Goal: Task Accomplishment & Management: Complete application form

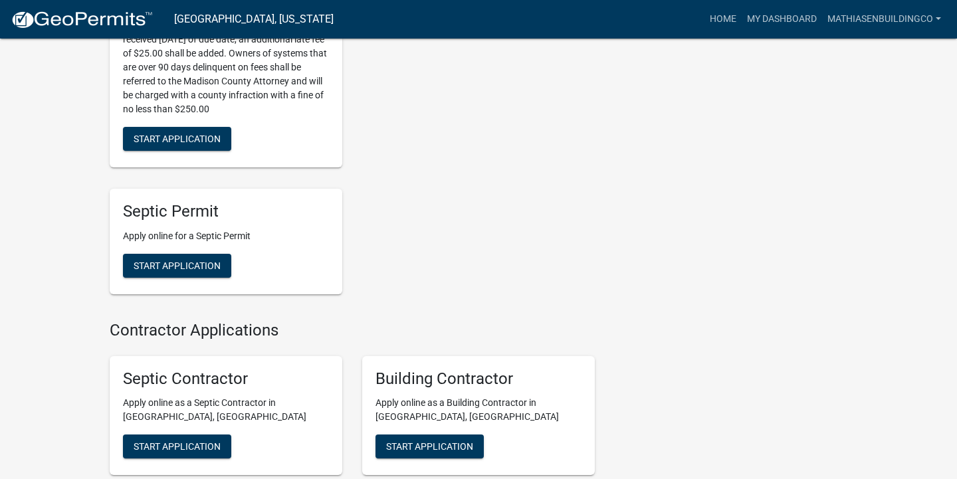
scroll to position [519, 0]
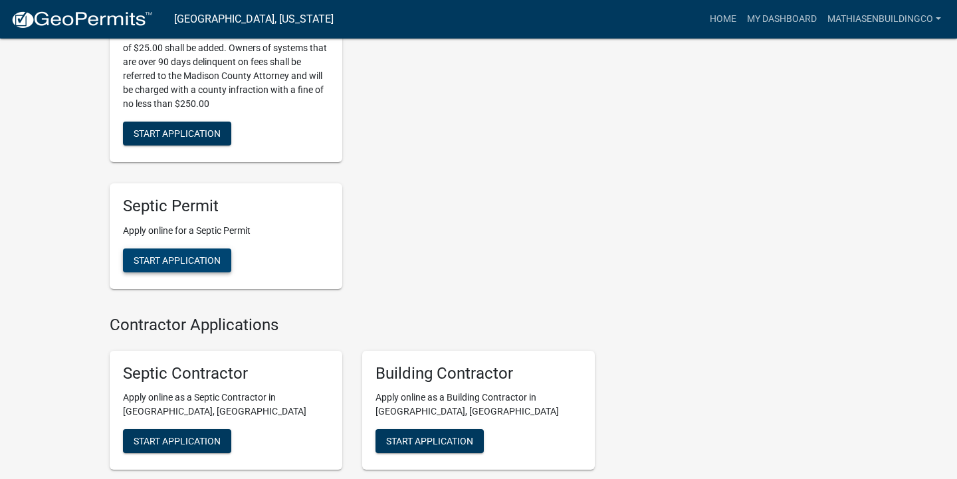
click at [161, 263] on span "Start Application" at bounding box center [177, 259] width 87 height 11
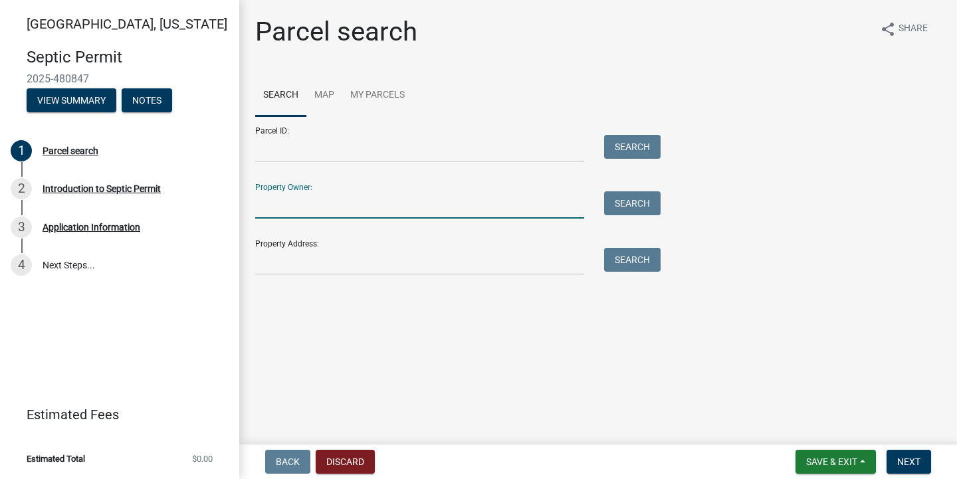
click at [331, 212] on input "Property Owner:" at bounding box center [419, 204] width 329 height 27
type input "[PERSON_NAME] & [PERSON_NAME]"
click at [621, 201] on button "Search" at bounding box center [632, 203] width 56 height 24
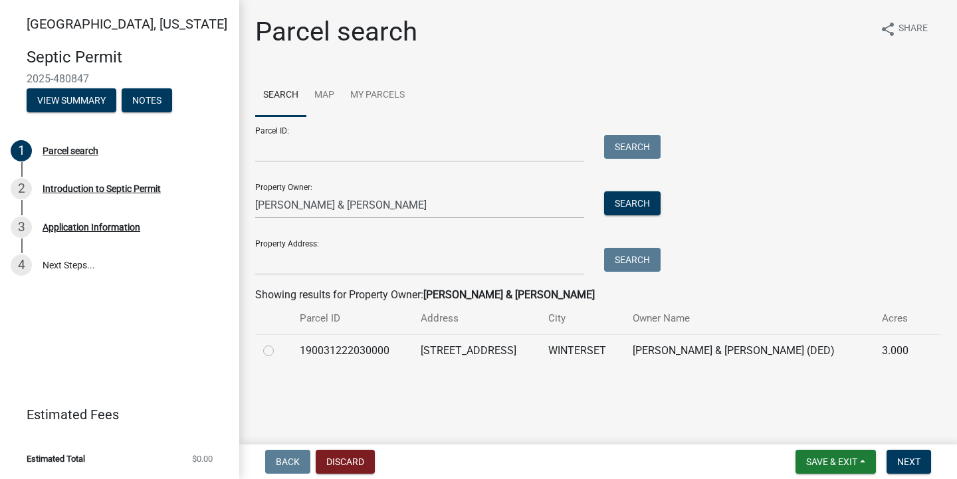
click at [279, 343] on label at bounding box center [279, 343] width 0 height 0
click at [279, 349] on input "radio" at bounding box center [283, 347] width 9 height 9
radio input "true"
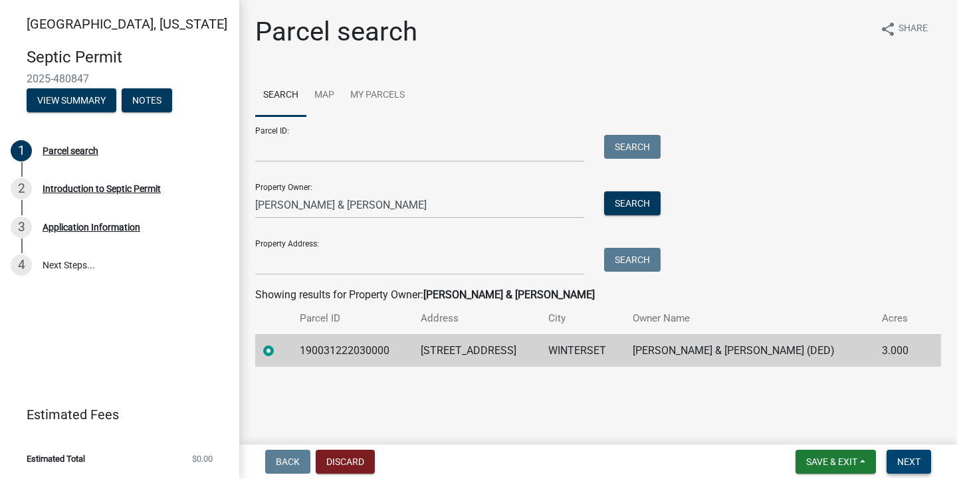
click at [906, 458] on span "Next" at bounding box center [908, 461] width 23 height 11
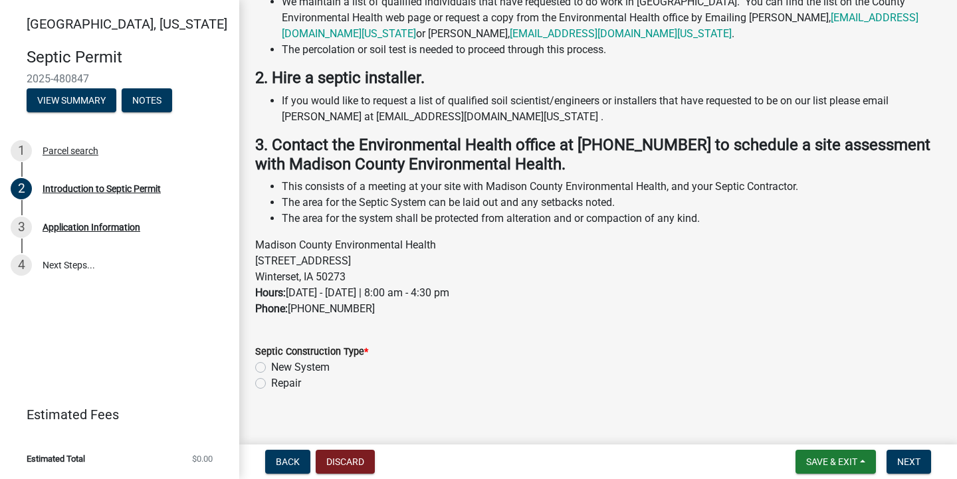
scroll to position [242, 0]
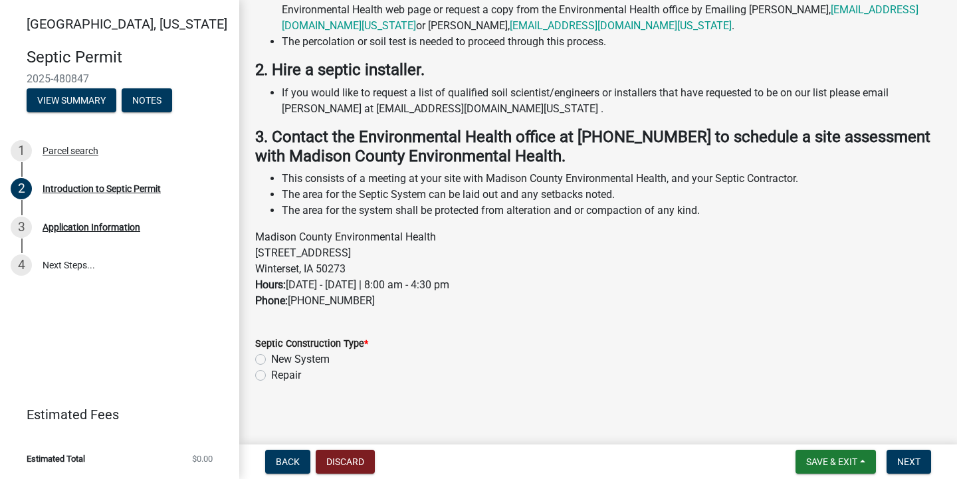
click at [271, 362] on label "New System" at bounding box center [300, 359] width 58 height 16
click at [271, 360] on input "New System" at bounding box center [275, 355] width 9 height 9
radio input "true"
click at [913, 458] on span "Next" at bounding box center [908, 461] width 23 height 11
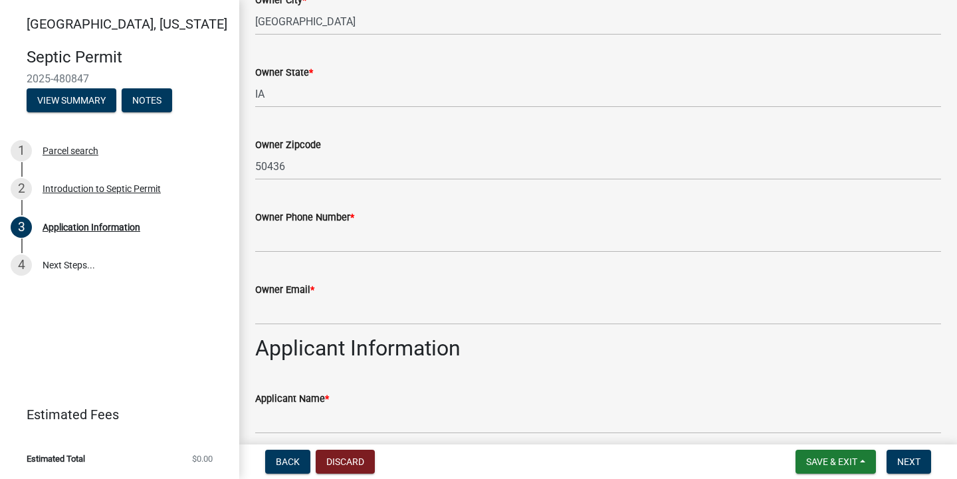
scroll to position [360, 0]
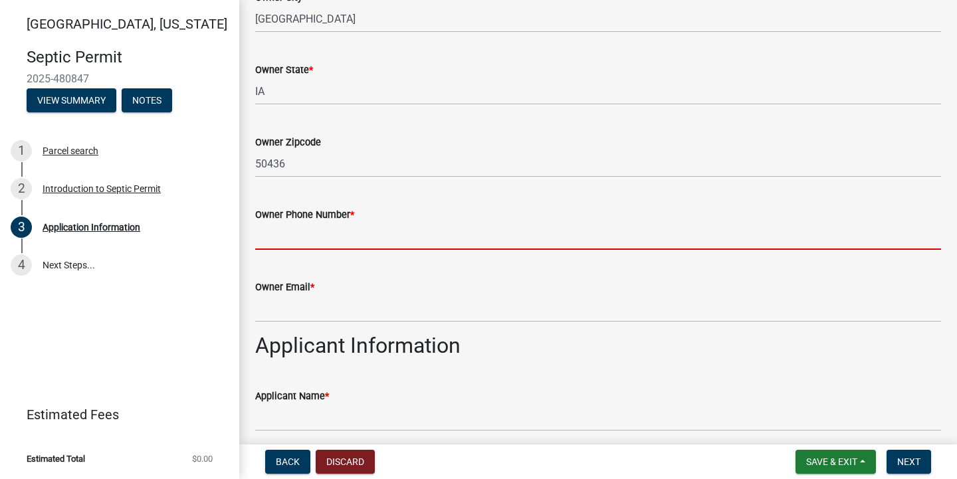
click at [478, 242] on input "Owner Phone Number *" at bounding box center [598, 236] width 686 height 27
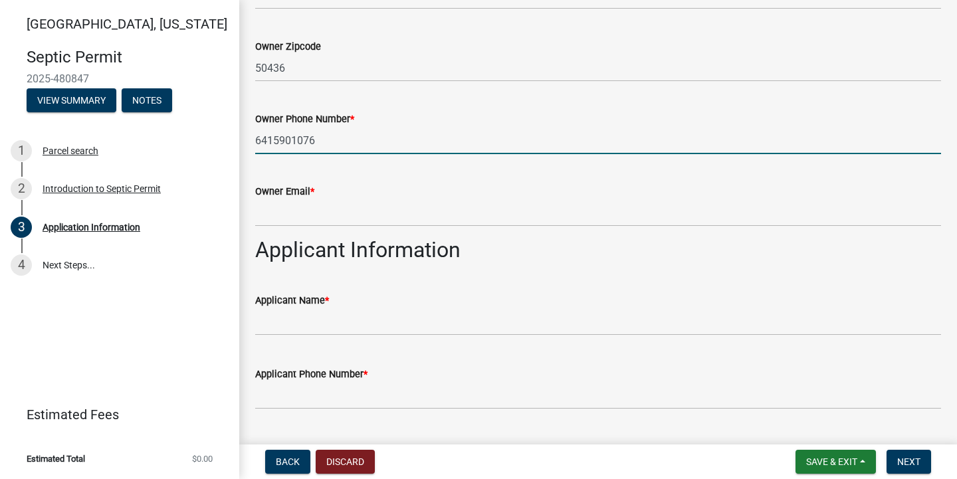
scroll to position [463, 0]
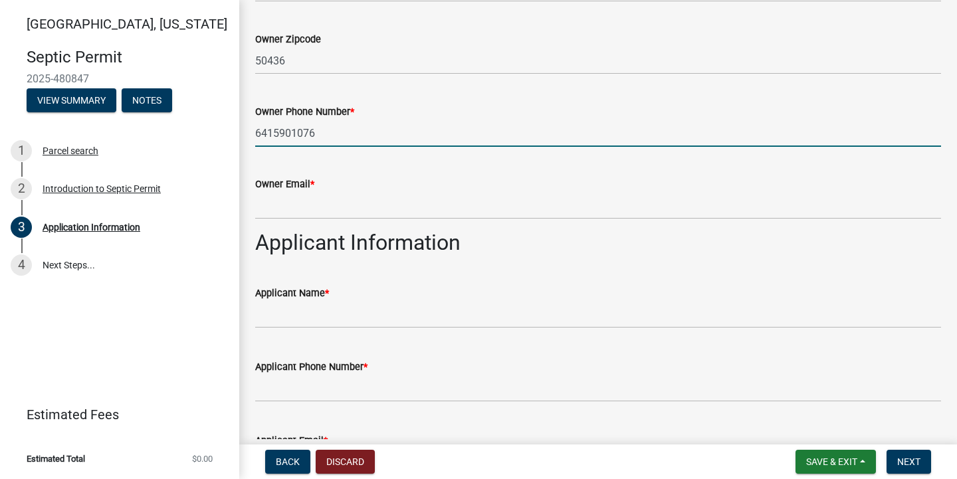
type input "6415901076"
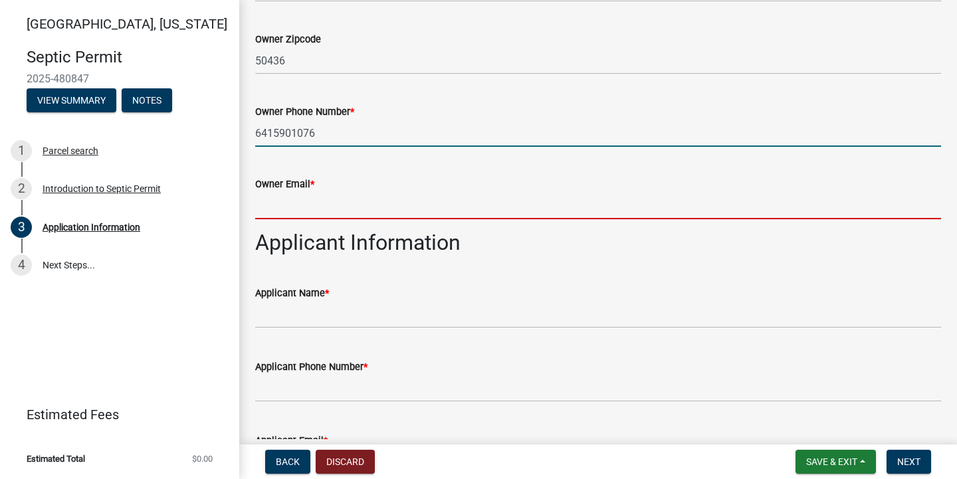
click at [375, 209] on input "Owner Email *" at bounding box center [598, 205] width 686 height 27
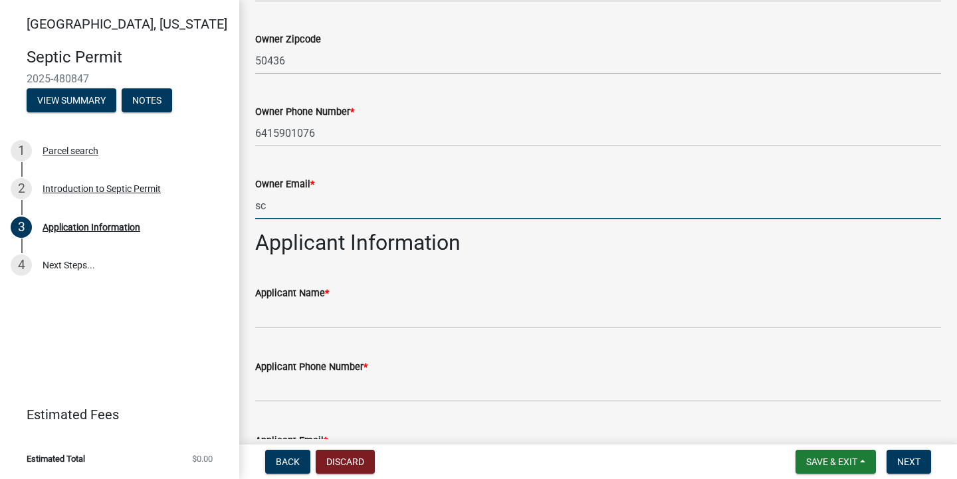
type input "[EMAIL_ADDRESS][DOMAIN_NAME]"
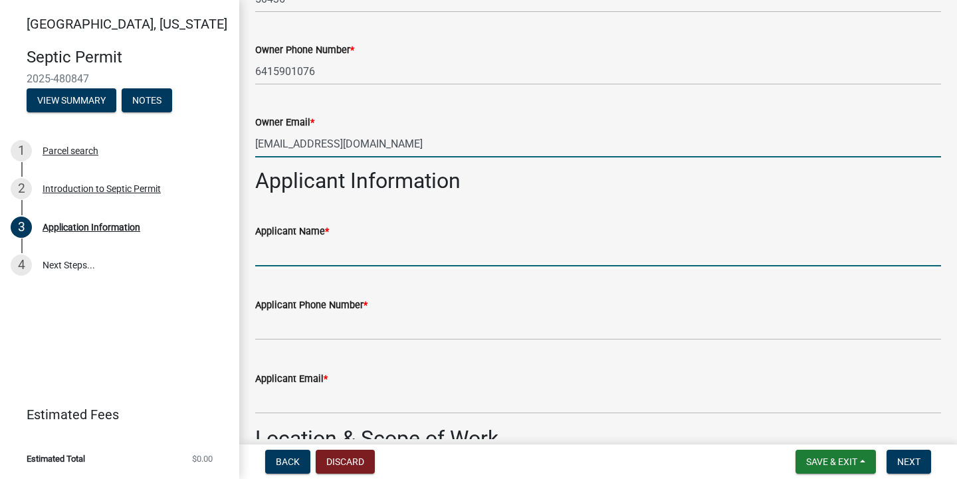
click at [338, 246] on input "Applicant Name *" at bounding box center [598, 252] width 686 height 27
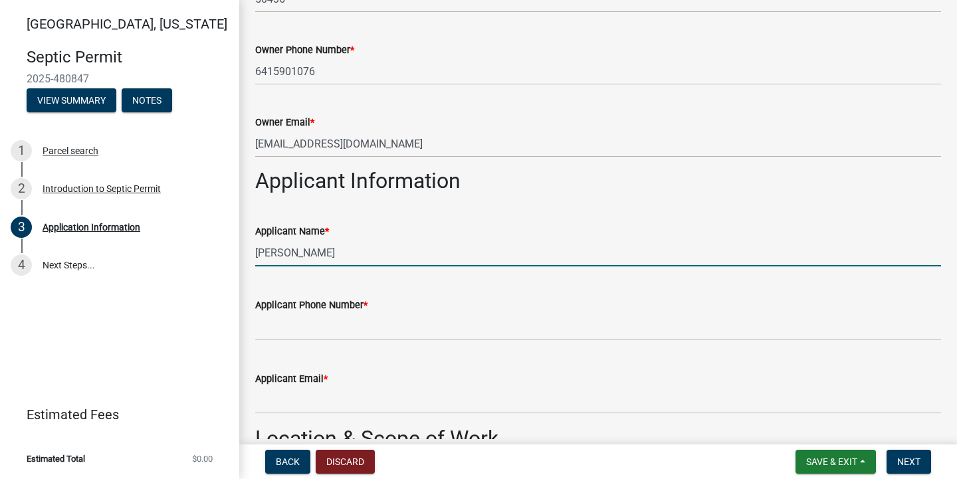
type input "[PERSON_NAME]"
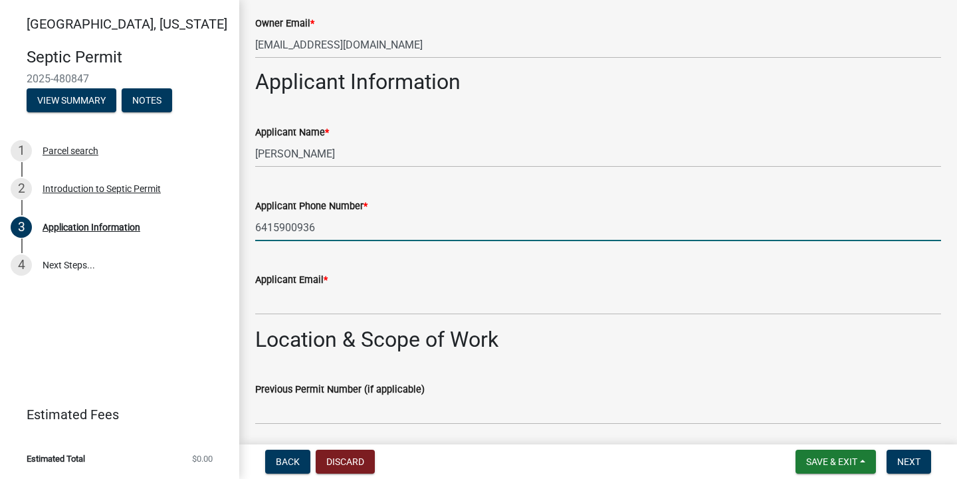
scroll to position [632, 0]
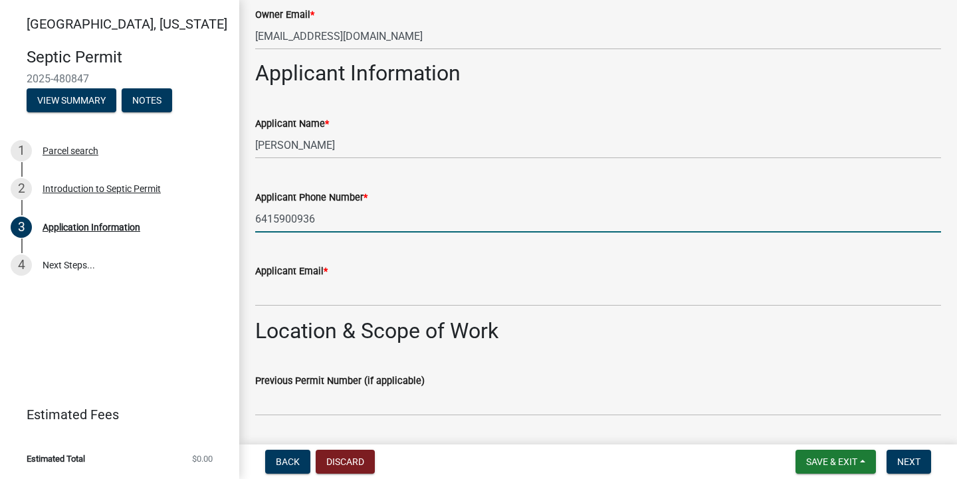
type input "6415900936"
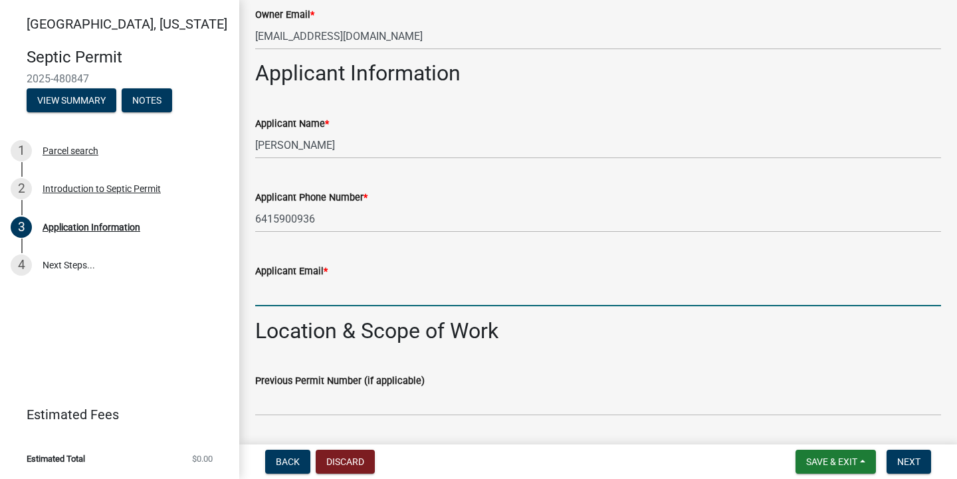
click at [333, 290] on input "Applicant Email *" at bounding box center [598, 292] width 686 height 27
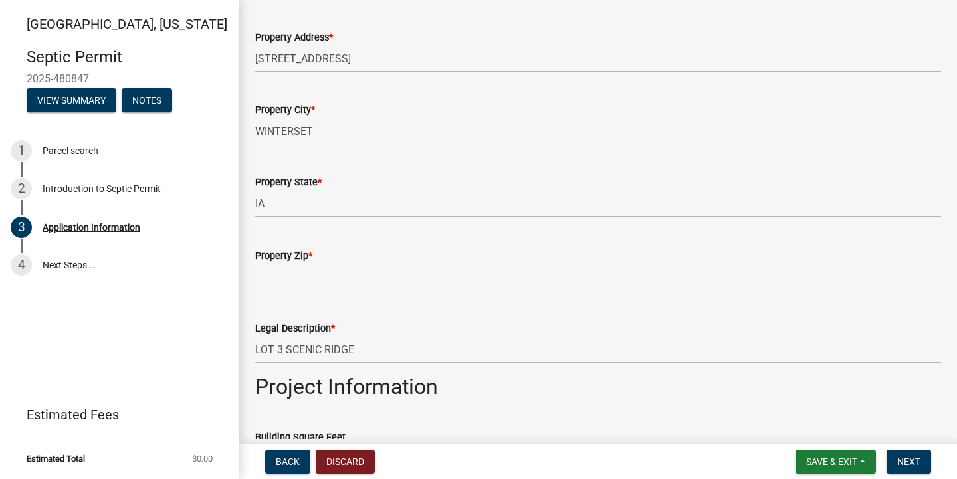
scroll to position [1127, 0]
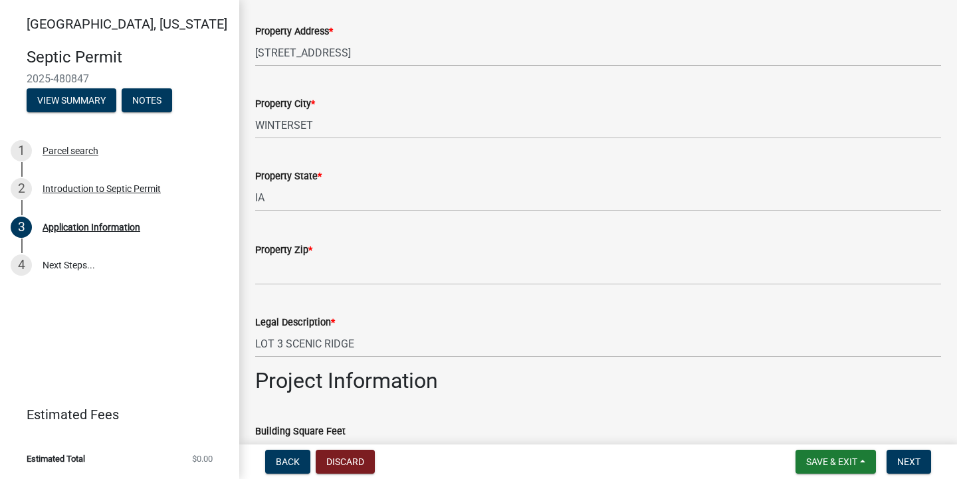
type input "[EMAIL_ADDRESS][DOMAIN_NAME]"
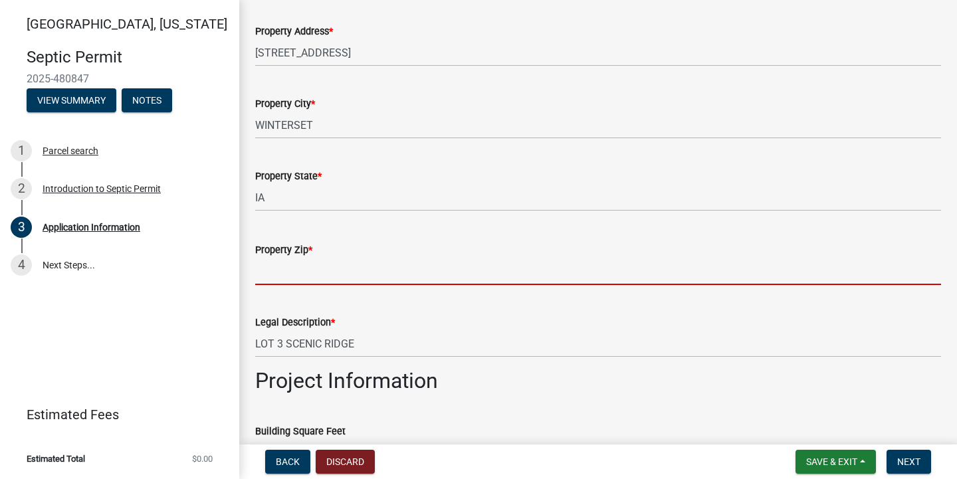
click at [377, 273] on input "Property Zip *" at bounding box center [598, 271] width 686 height 27
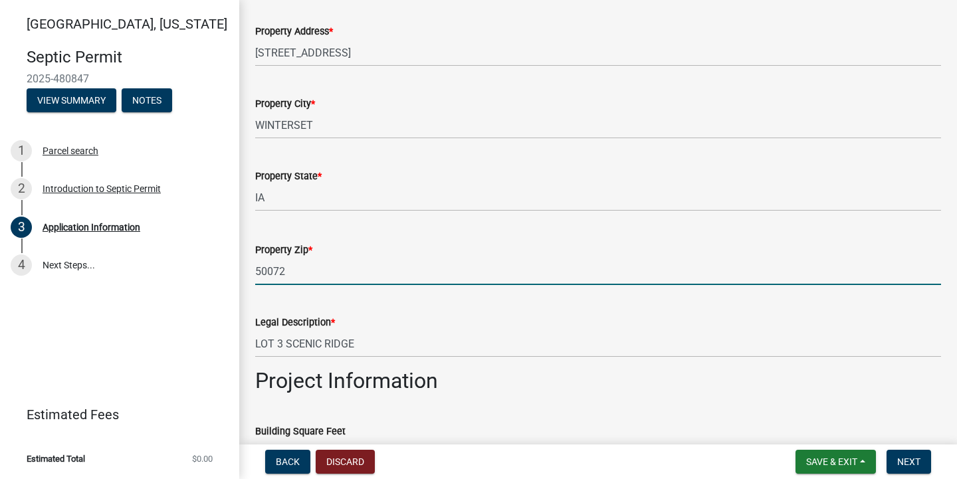
type input "50072"
click at [479, 306] on div "Legal Description * LOT [GEOGRAPHIC_DATA]" at bounding box center [598, 327] width 686 height 62
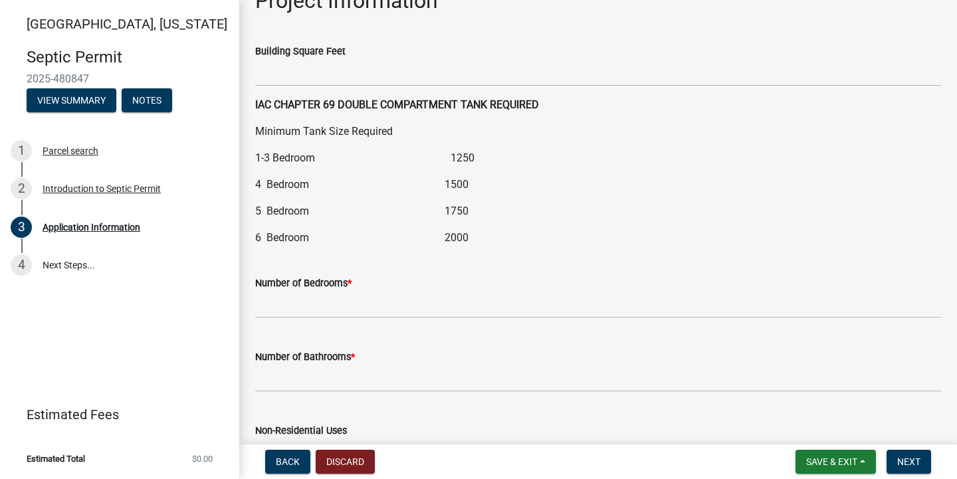
scroll to position [1515, 0]
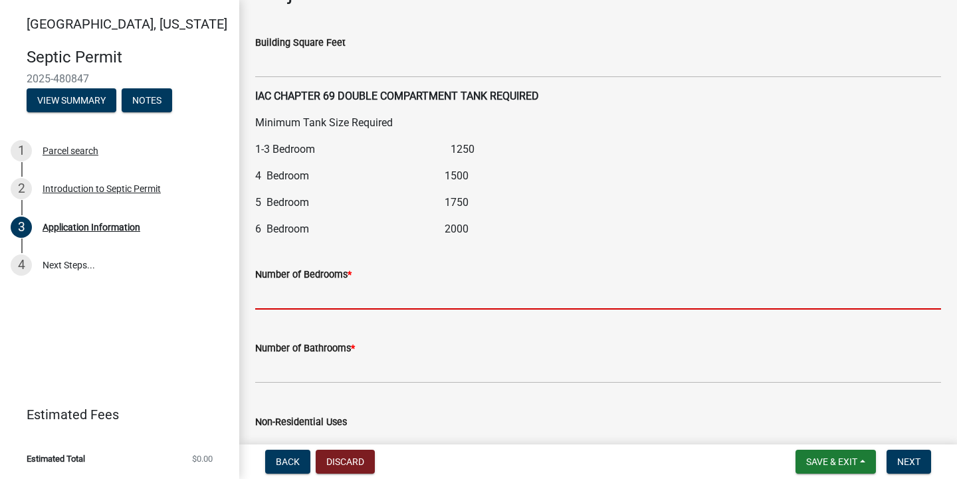
click at [440, 289] on input "text" at bounding box center [598, 295] width 686 height 27
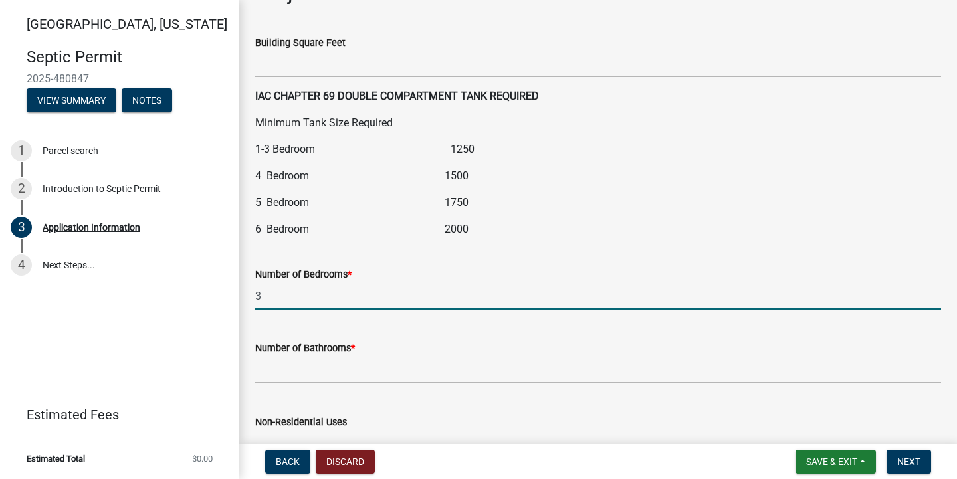
scroll to position [1560, 0]
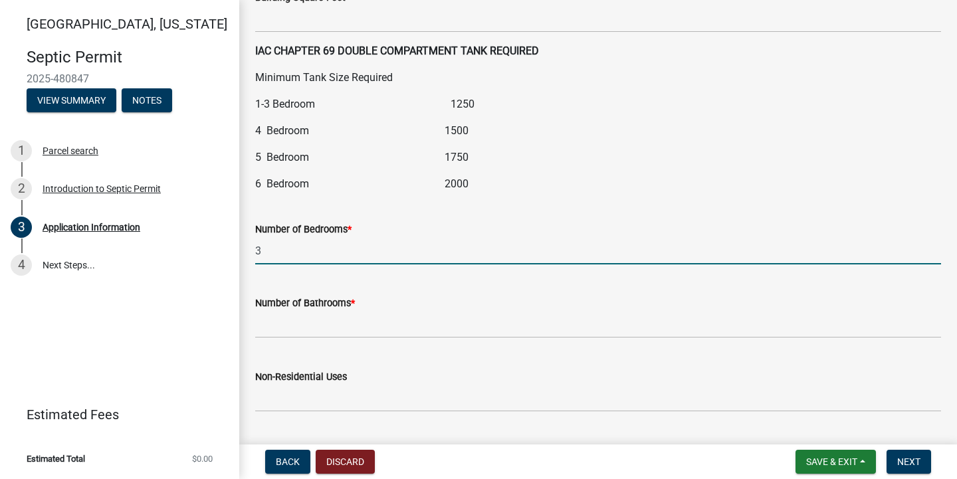
type input "3"
click at [455, 322] on input "text" at bounding box center [598, 324] width 686 height 27
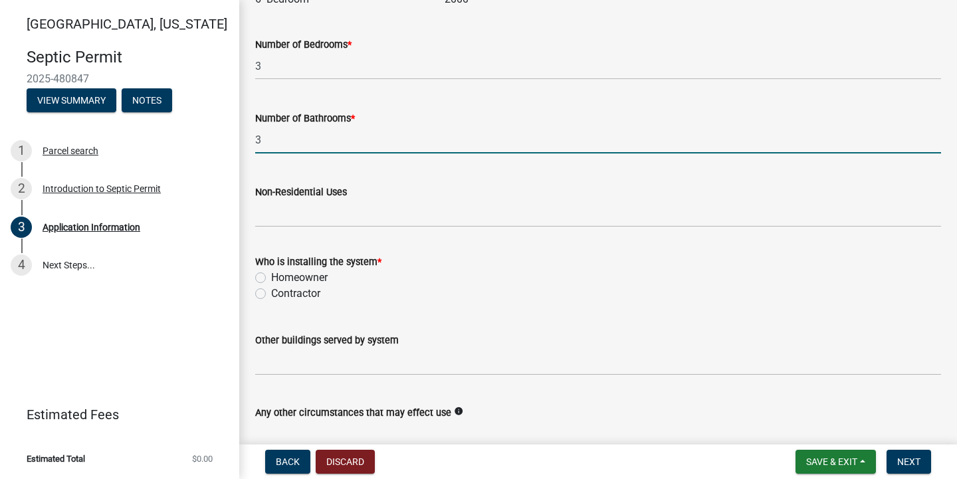
scroll to position [1754, 0]
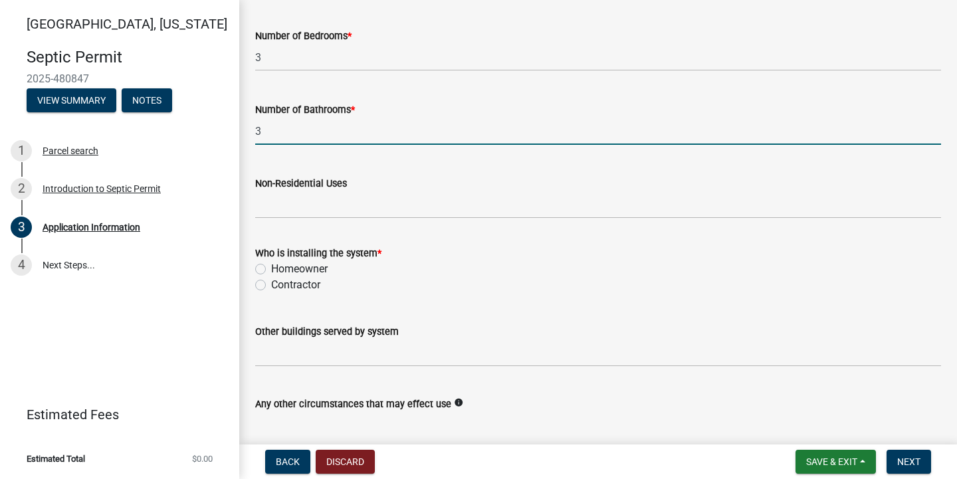
type input "3"
click at [271, 283] on label "Contractor" at bounding box center [295, 285] width 49 height 16
click at [271, 283] on input "Contractor" at bounding box center [275, 281] width 9 height 9
radio input "true"
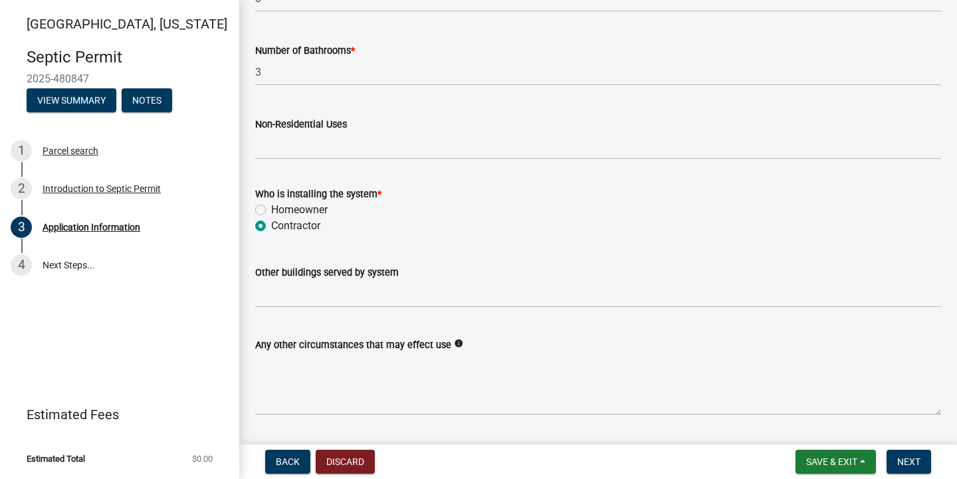
scroll to position [1851, 0]
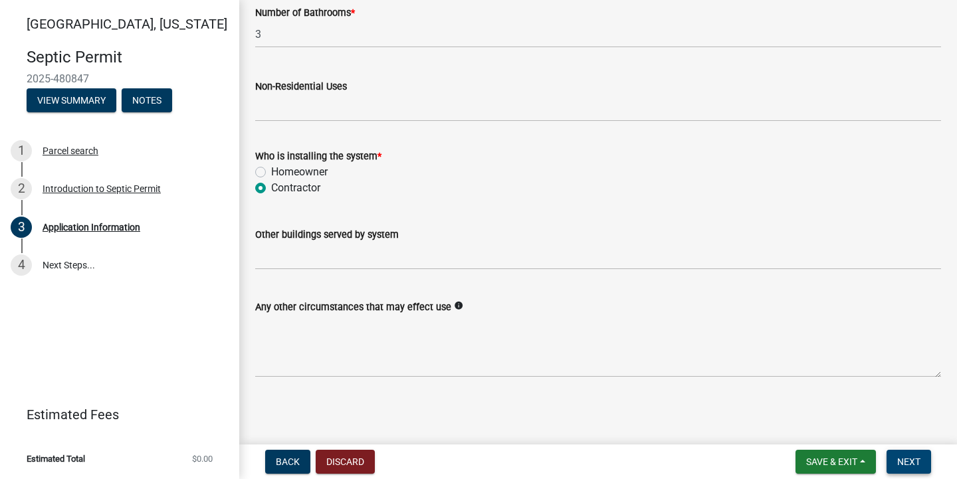
click at [911, 462] on span "Next" at bounding box center [908, 461] width 23 height 11
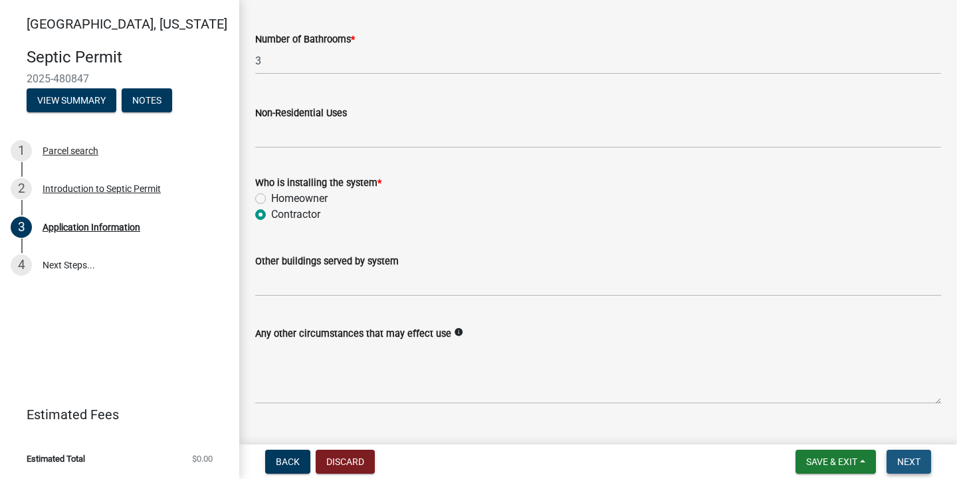
scroll to position [1877, 0]
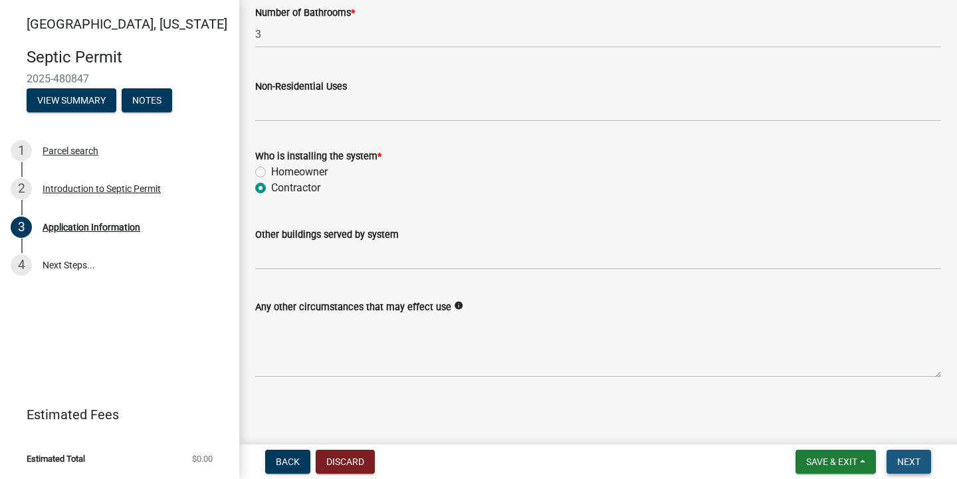
click at [902, 464] on span "Next" at bounding box center [908, 461] width 23 height 11
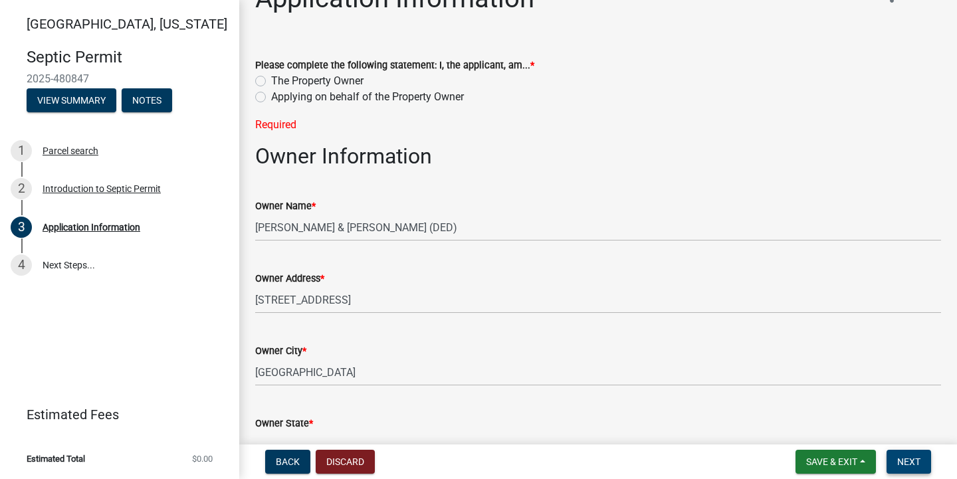
scroll to position [0, 0]
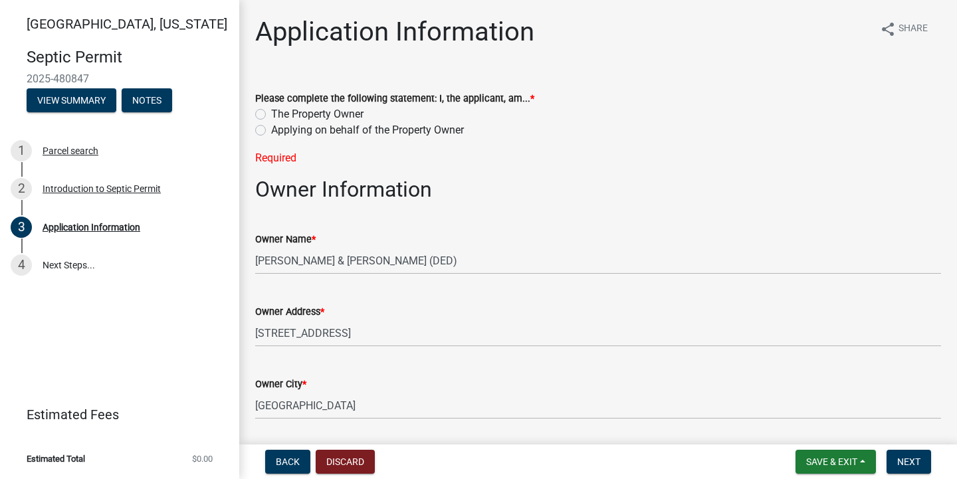
click at [271, 131] on label "Applying on behalf of the Property Owner" at bounding box center [367, 130] width 193 height 16
click at [271, 131] on input "Applying on behalf of the Property Owner" at bounding box center [275, 126] width 9 height 9
radio input "true"
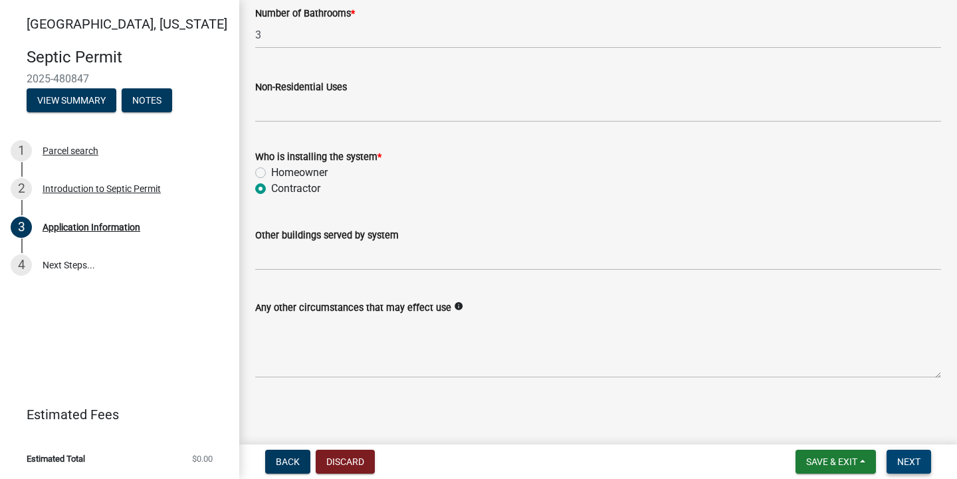
scroll to position [1851, 0]
click at [921, 466] on button "Next" at bounding box center [908, 462] width 45 height 24
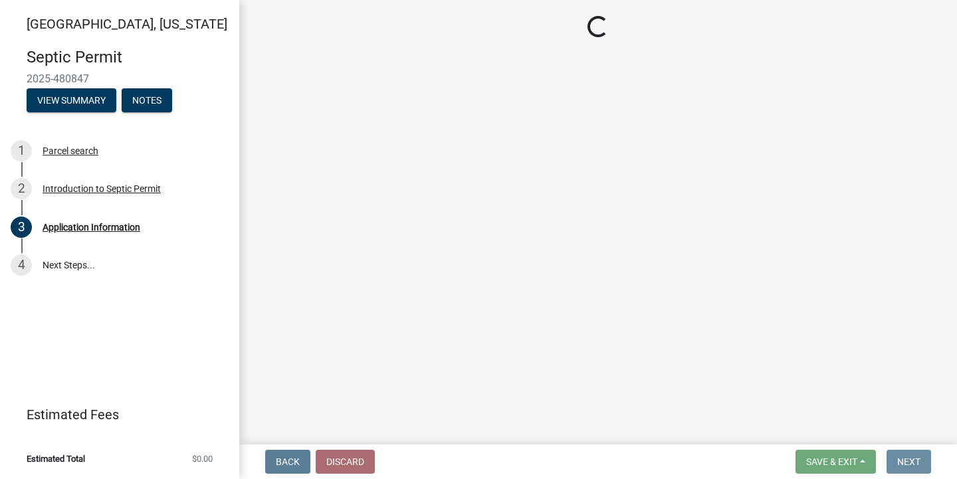
scroll to position [0, 0]
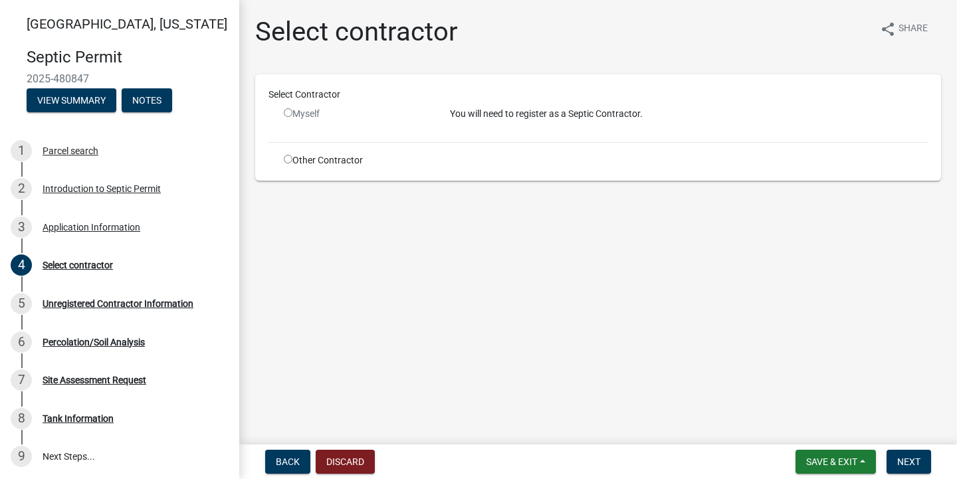
click at [289, 159] on input "radio" at bounding box center [288, 159] width 9 height 9
radio input "true"
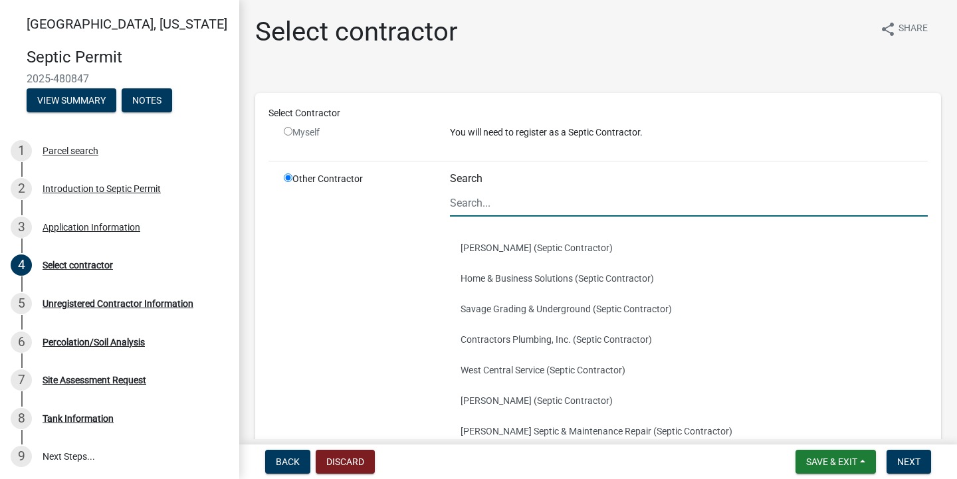
click at [505, 205] on input "Search" at bounding box center [689, 202] width 478 height 27
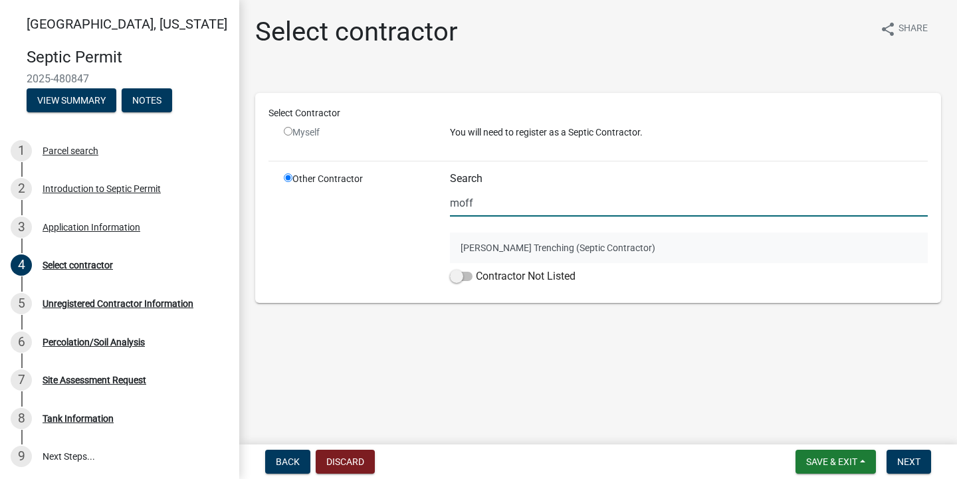
type input "moff"
click at [506, 240] on button "[PERSON_NAME] Trenching (Septic Contractor)" at bounding box center [689, 247] width 478 height 31
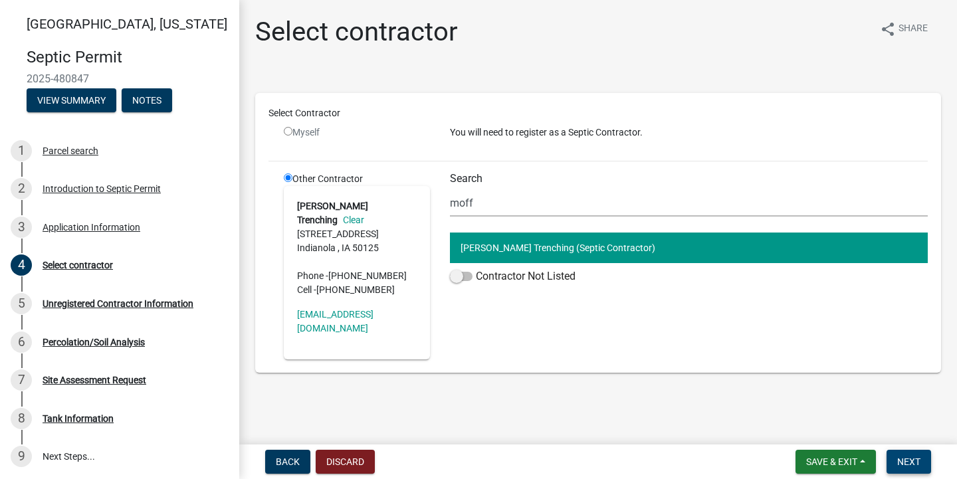
click at [911, 460] on span "Next" at bounding box center [908, 461] width 23 height 11
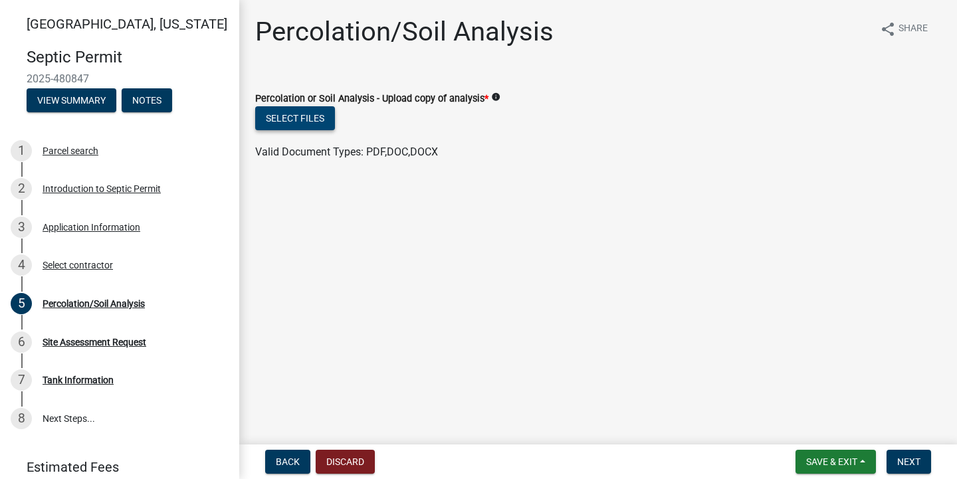
click at [304, 116] on button "Select files" at bounding box center [295, 118] width 80 height 24
click at [304, 118] on button "Select files" at bounding box center [295, 118] width 80 height 24
click at [320, 118] on button "Select files" at bounding box center [295, 118] width 80 height 24
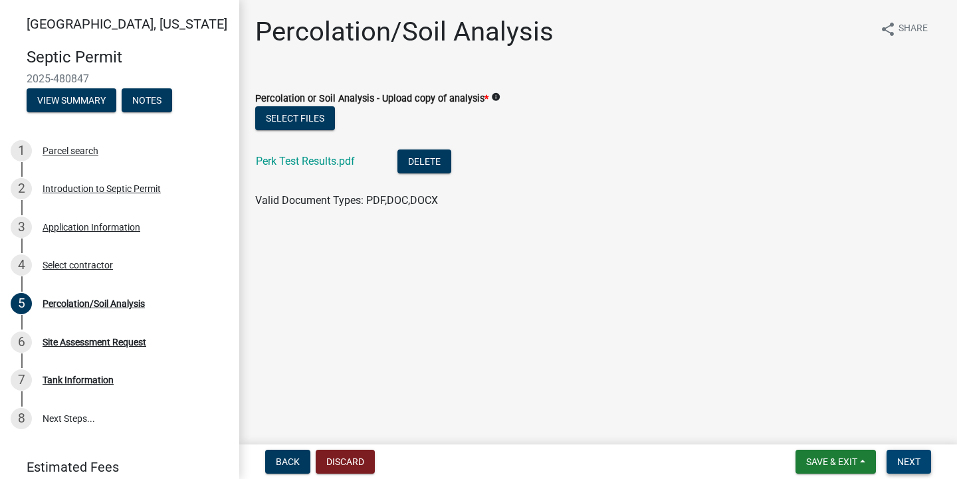
click at [901, 461] on span "Next" at bounding box center [908, 461] width 23 height 11
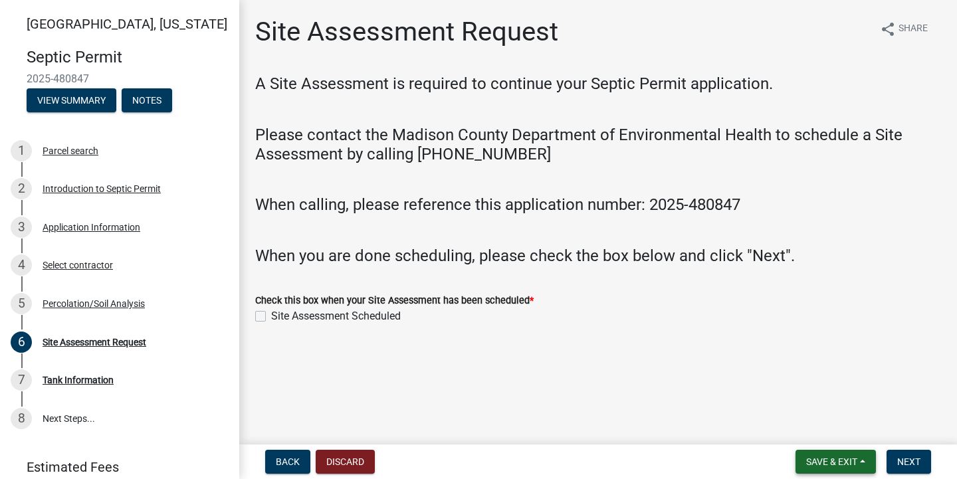
click at [830, 469] on button "Save & Exit" at bounding box center [835, 462] width 80 height 24
click at [816, 401] on button "Save" at bounding box center [822, 395] width 106 height 32
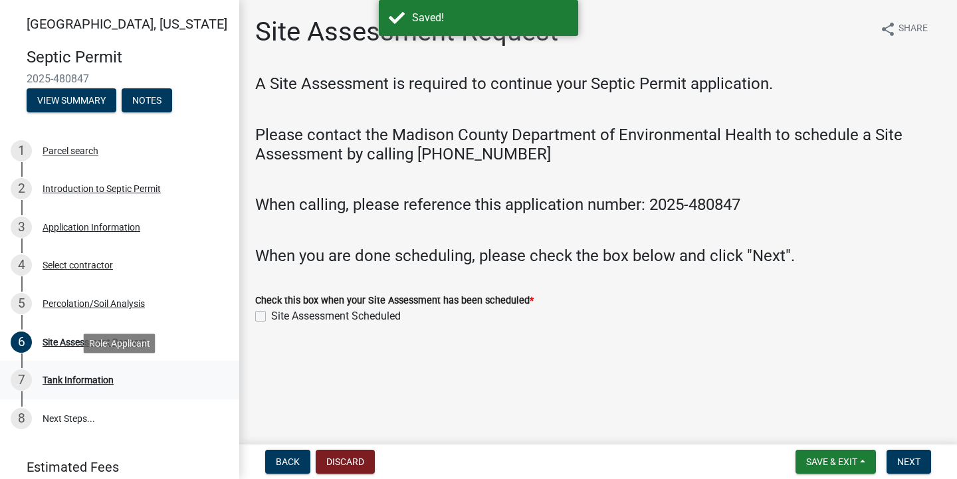
click at [90, 388] on div "7 Tank Information" at bounding box center [114, 379] width 207 height 21
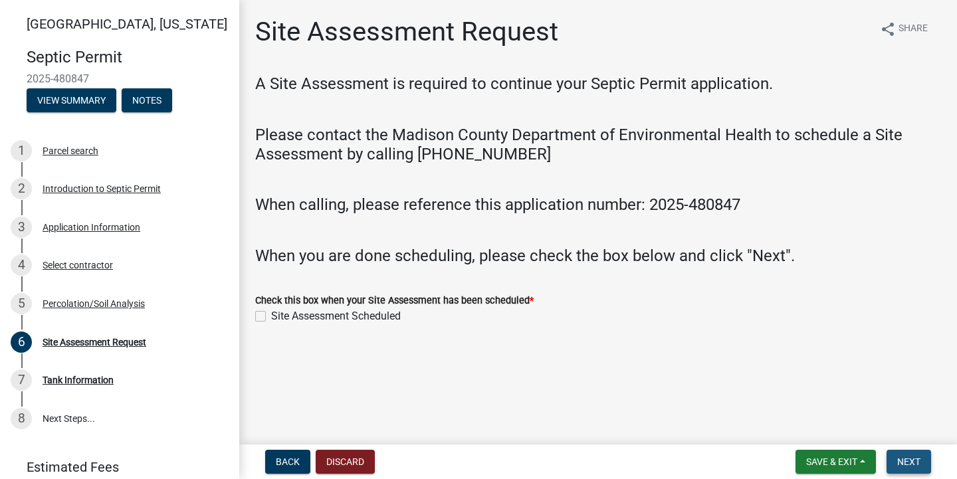
click at [895, 452] on button "Next" at bounding box center [908, 462] width 45 height 24
click at [271, 312] on label "Site Assessment Scheduled" at bounding box center [336, 316] width 130 height 16
click at [271, 312] on input "Site Assessment Scheduled" at bounding box center [275, 312] width 9 height 9
checkbox input "true"
click at [898, 452] on button "Next" at bounding box center [908, 462] width 45 height 24
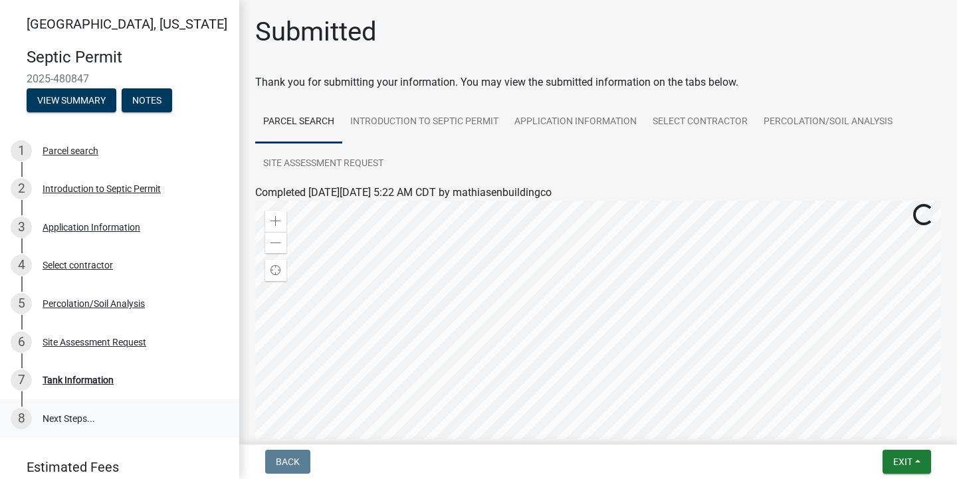
click at [41, 414] on link "8 Next Steps..." at bounding box center [119, 418] width 239 height 39
